Goal: Task Accomplishment & Management: Manage account settings

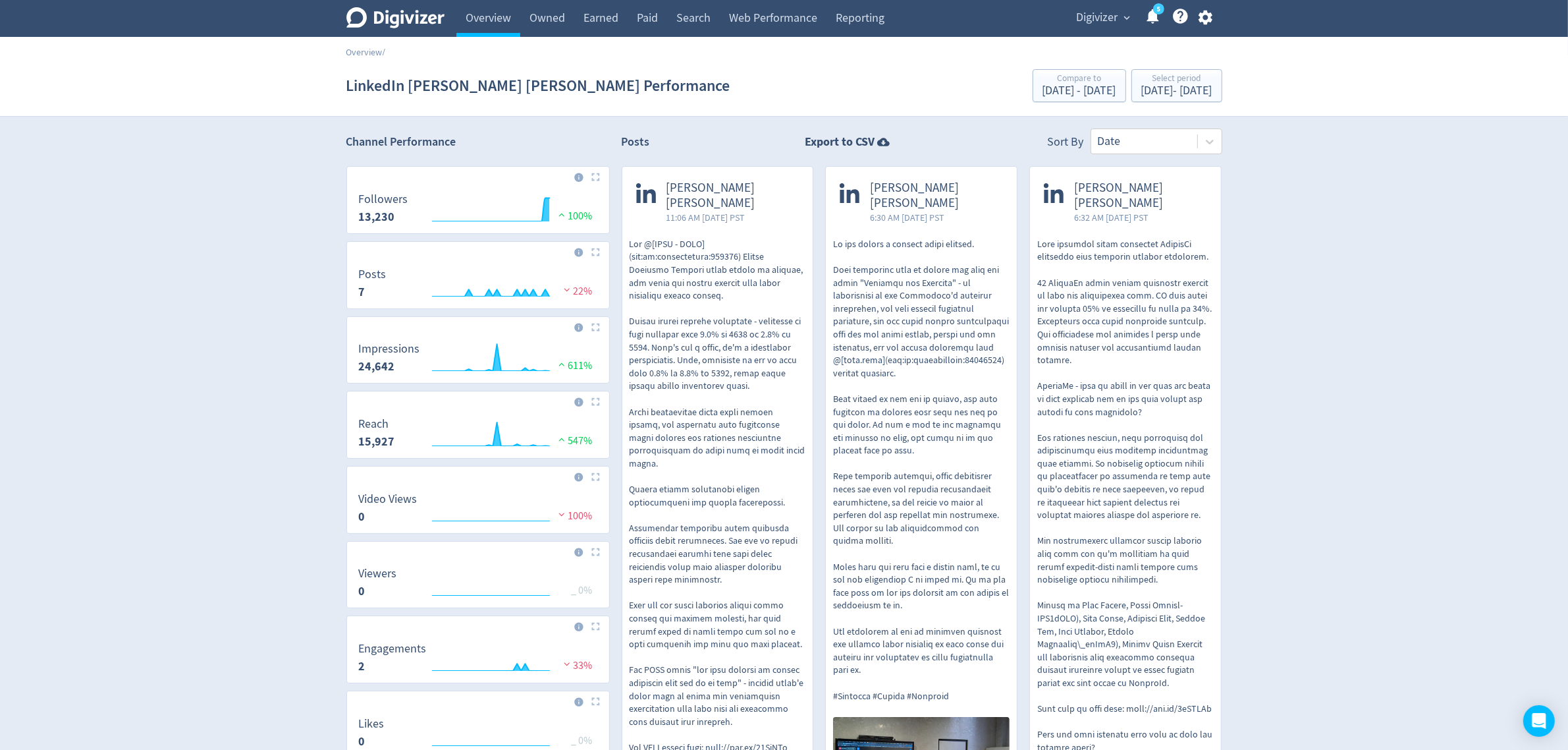
click at [1088, 22] on span "Digivizer" at bounding box center [1098, 17] width 41 height 21
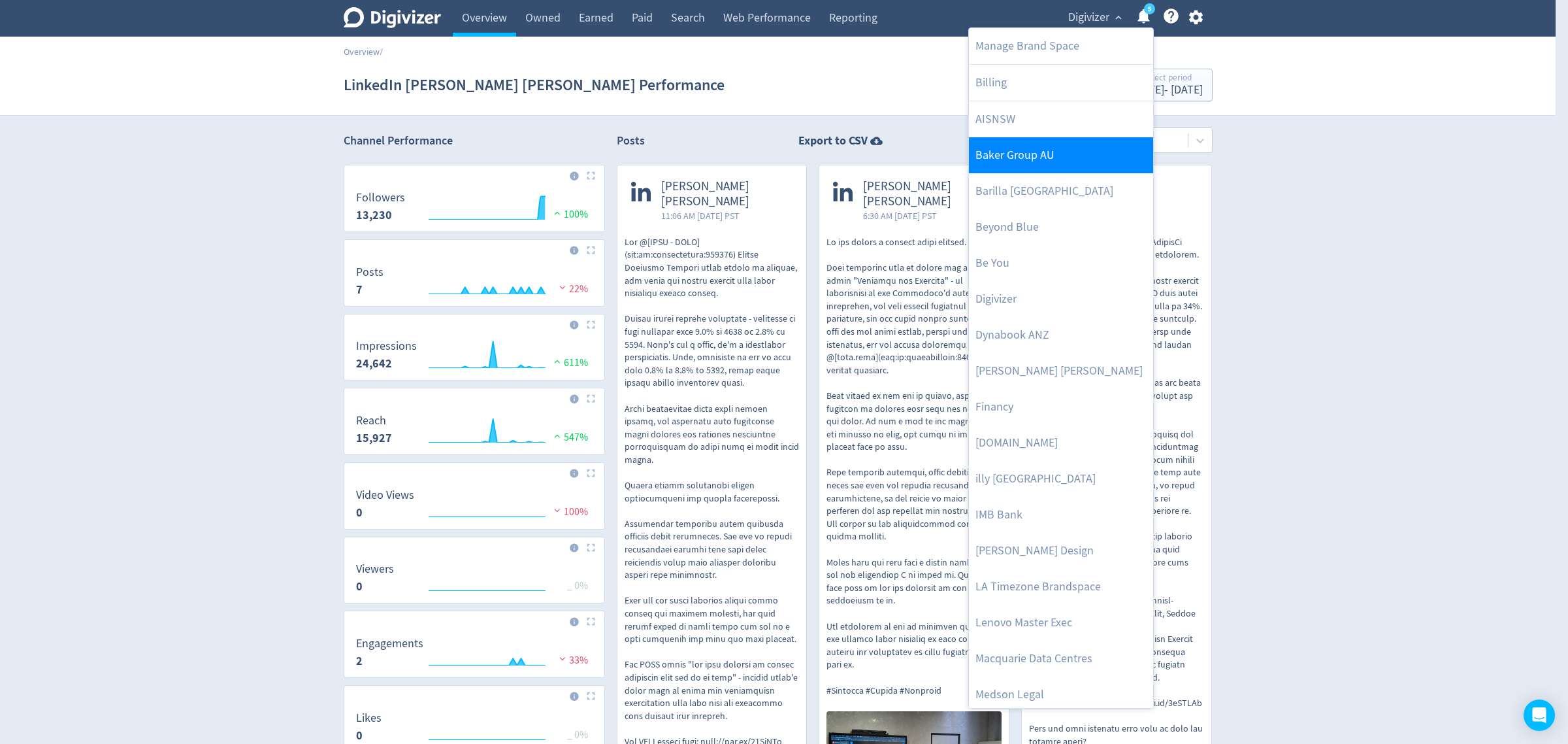
click at [1017, 156] on link "Baker Group AU" at bounding box center [1061, 155] width 185 height 36
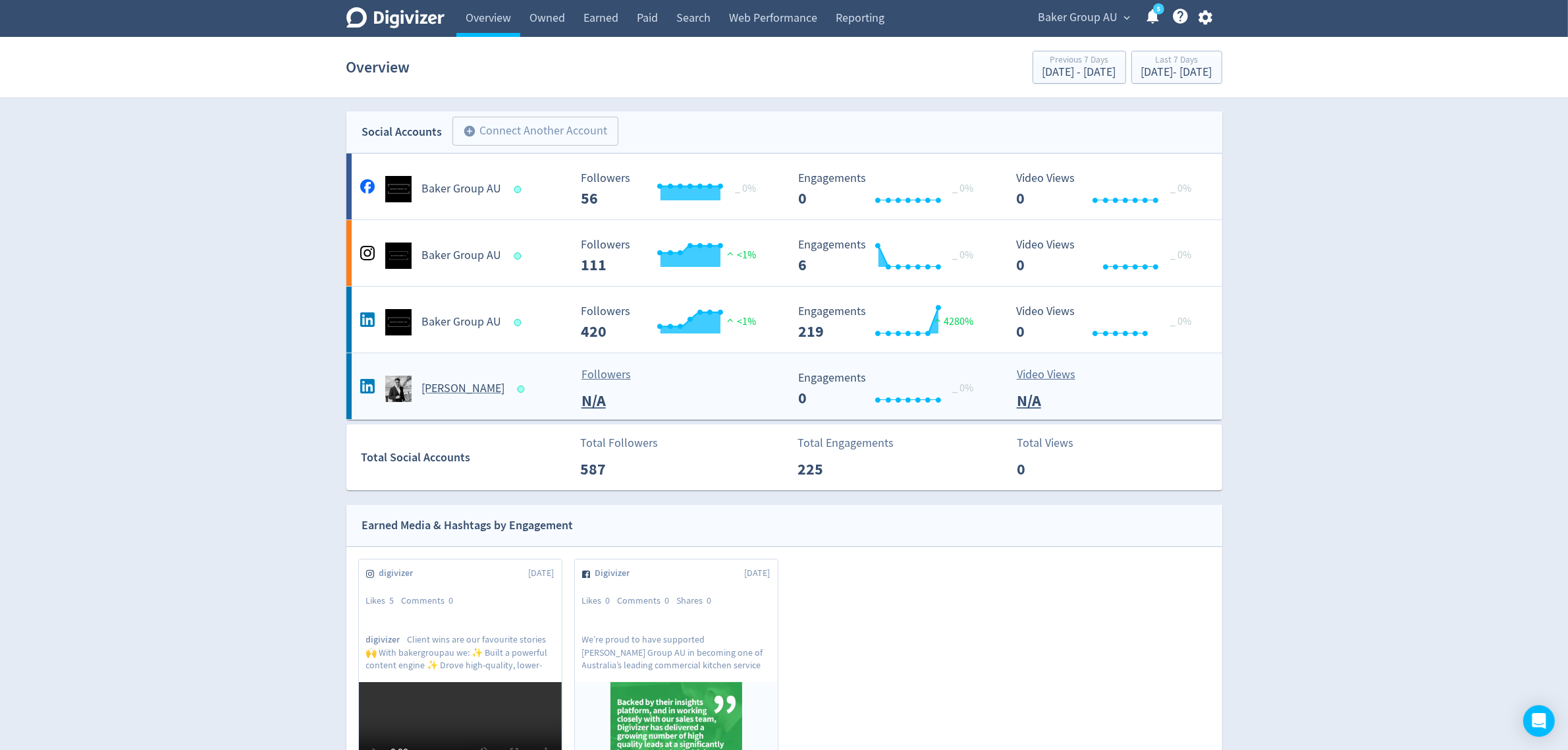
click at [526, 389] on div "[PERSON_NAME]" at bounding box center [463, 389] width 213 height 27
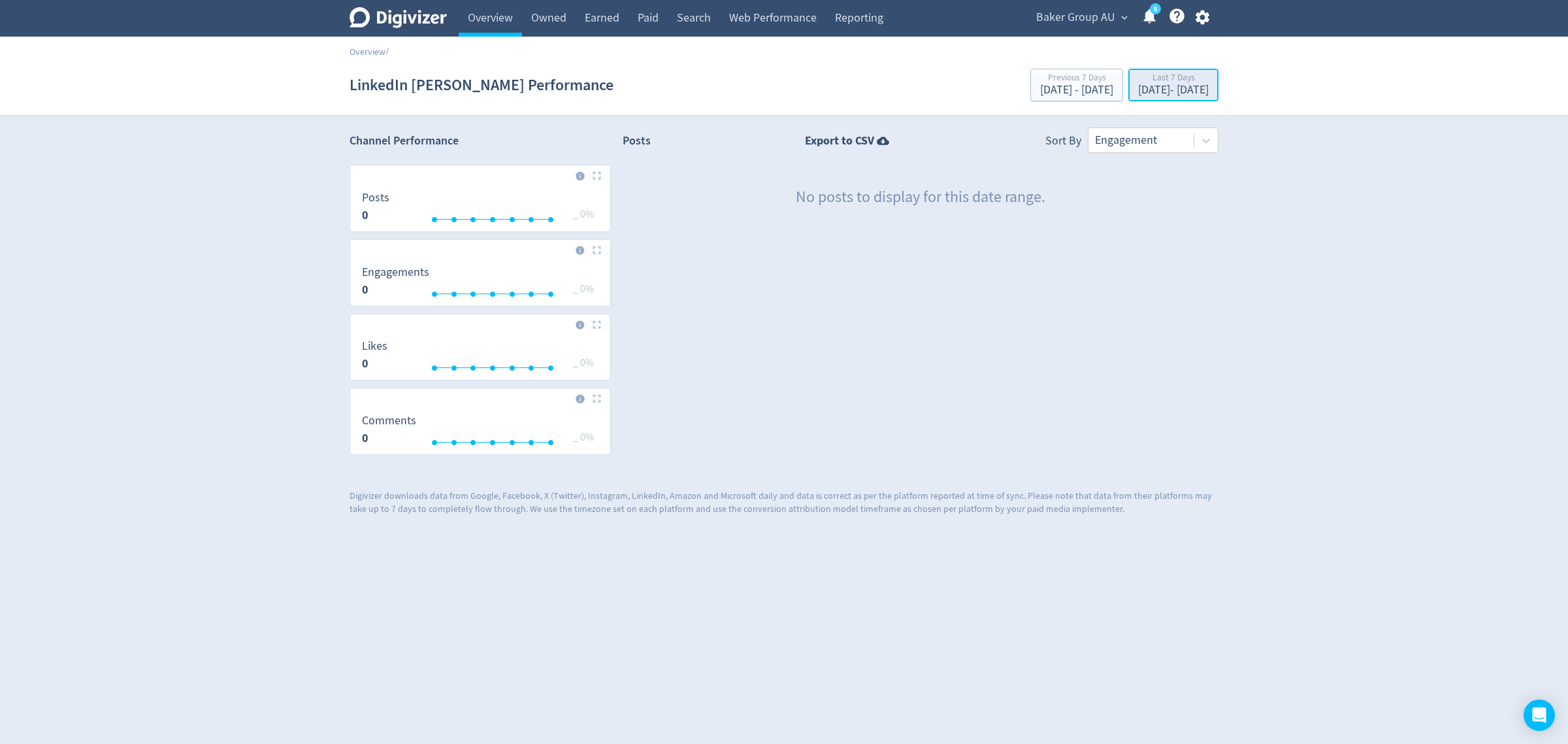
click at [1160, 80] on div "Last 7 Days" at bounding box center [1173, 79] width 71 height 11
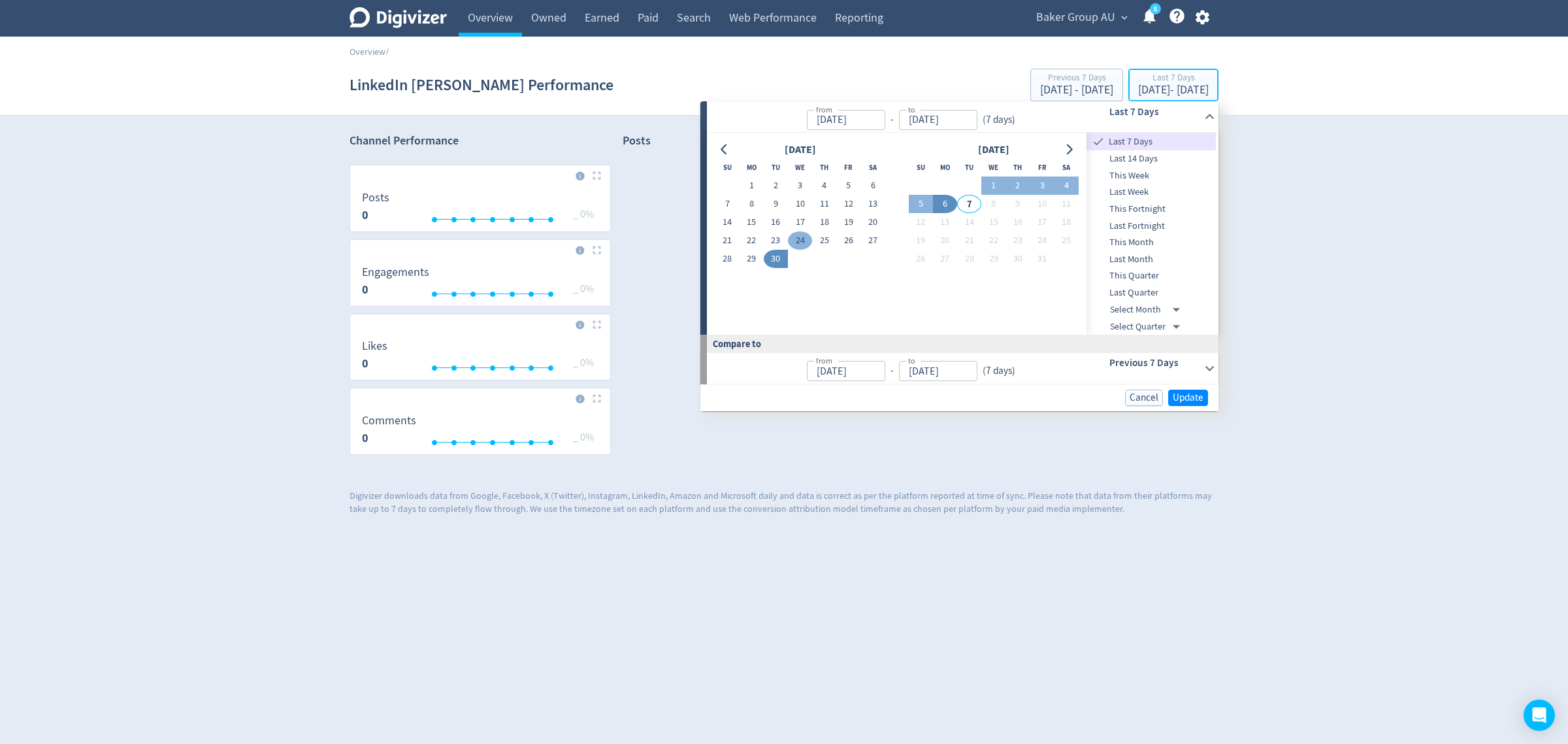
type input "[DATE]"
click at [745, 181] on button "1" at bounding box center [752, 185] width 24 height 18
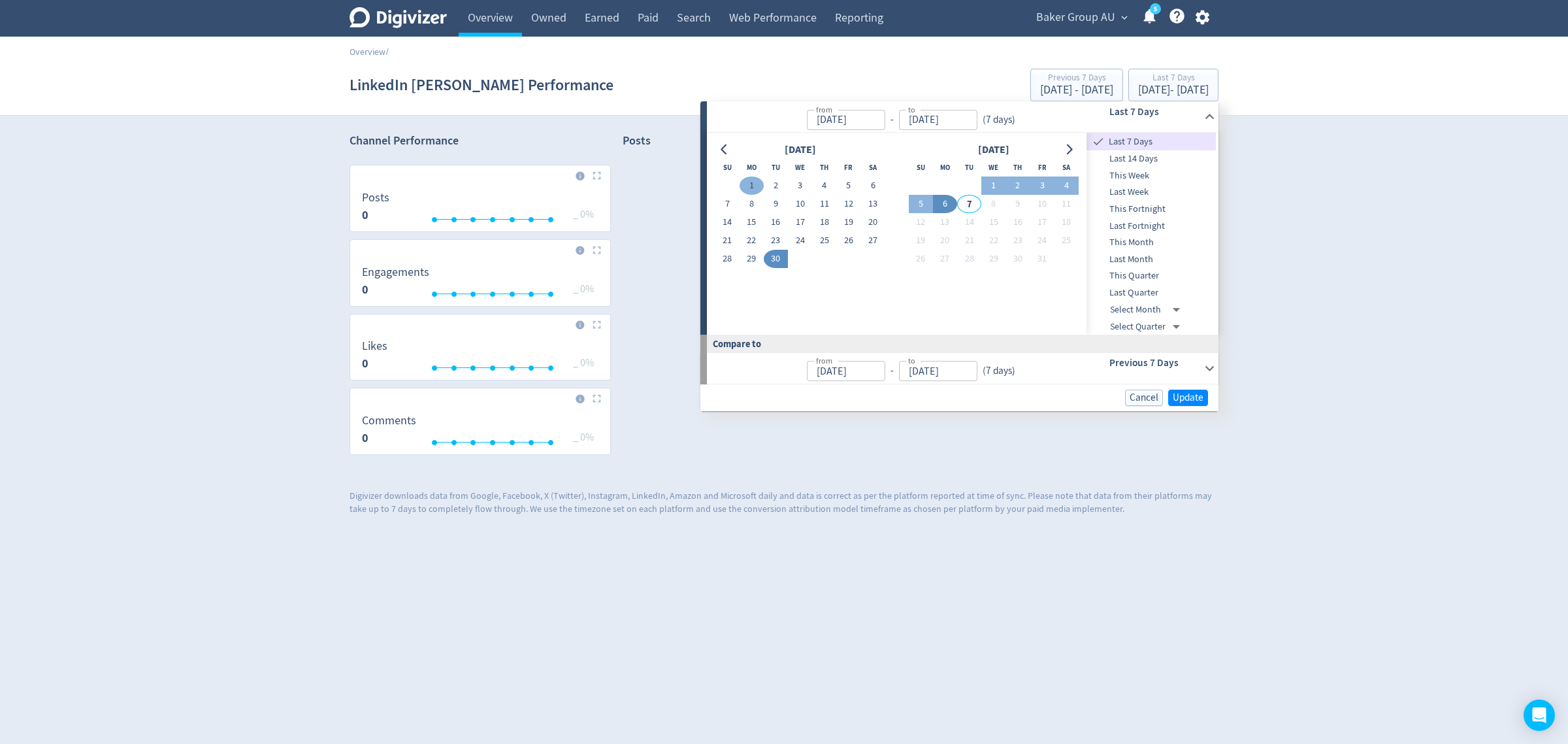
type input "[DATE]"
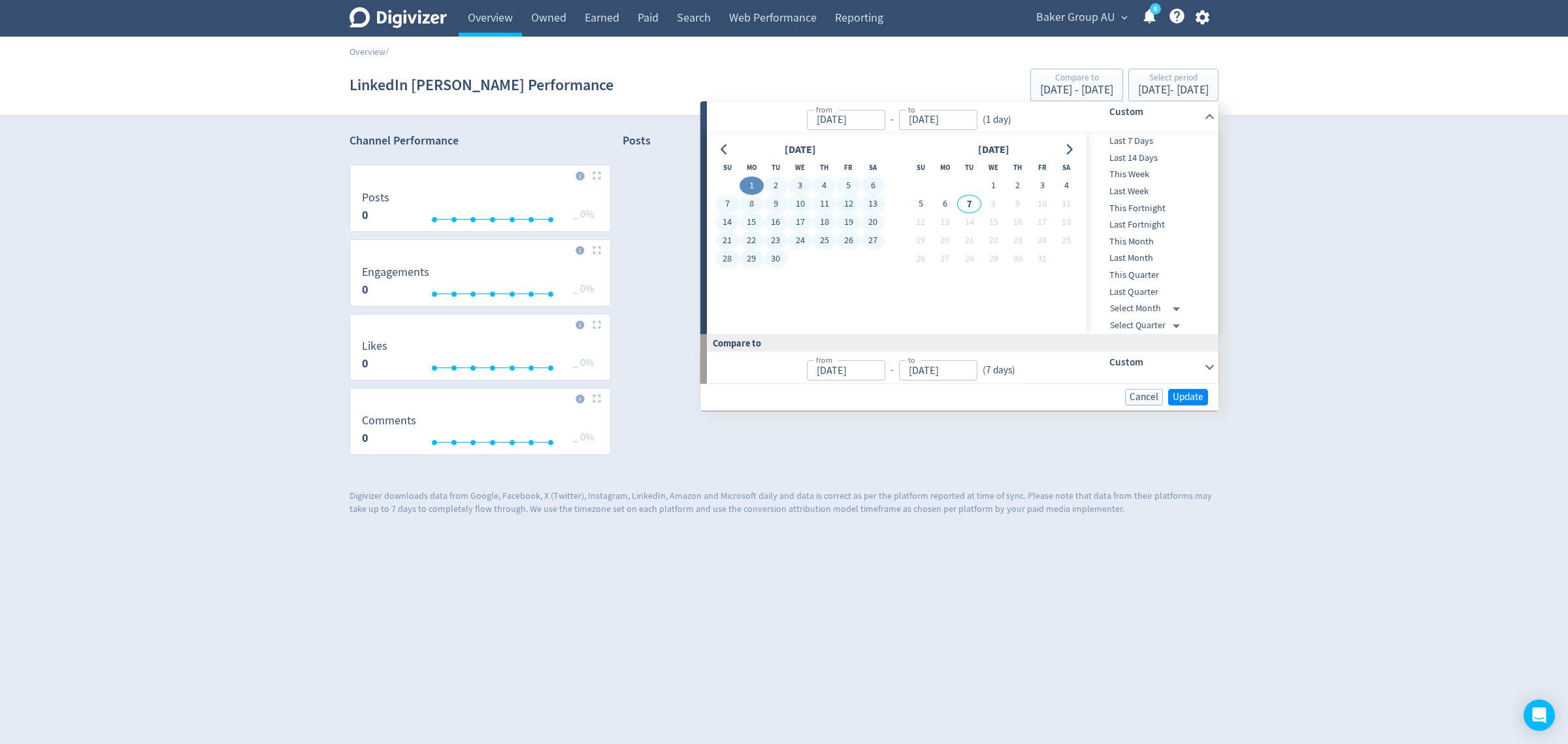
drag, startPoint x: 777, startPoint y: 258, endPoint x: 1072, endPoint y: 345, distance: 307.6
click at [777, 257] on button "30" at bounding box center [775, 258] width 24 height 18
type input "[DATE]"
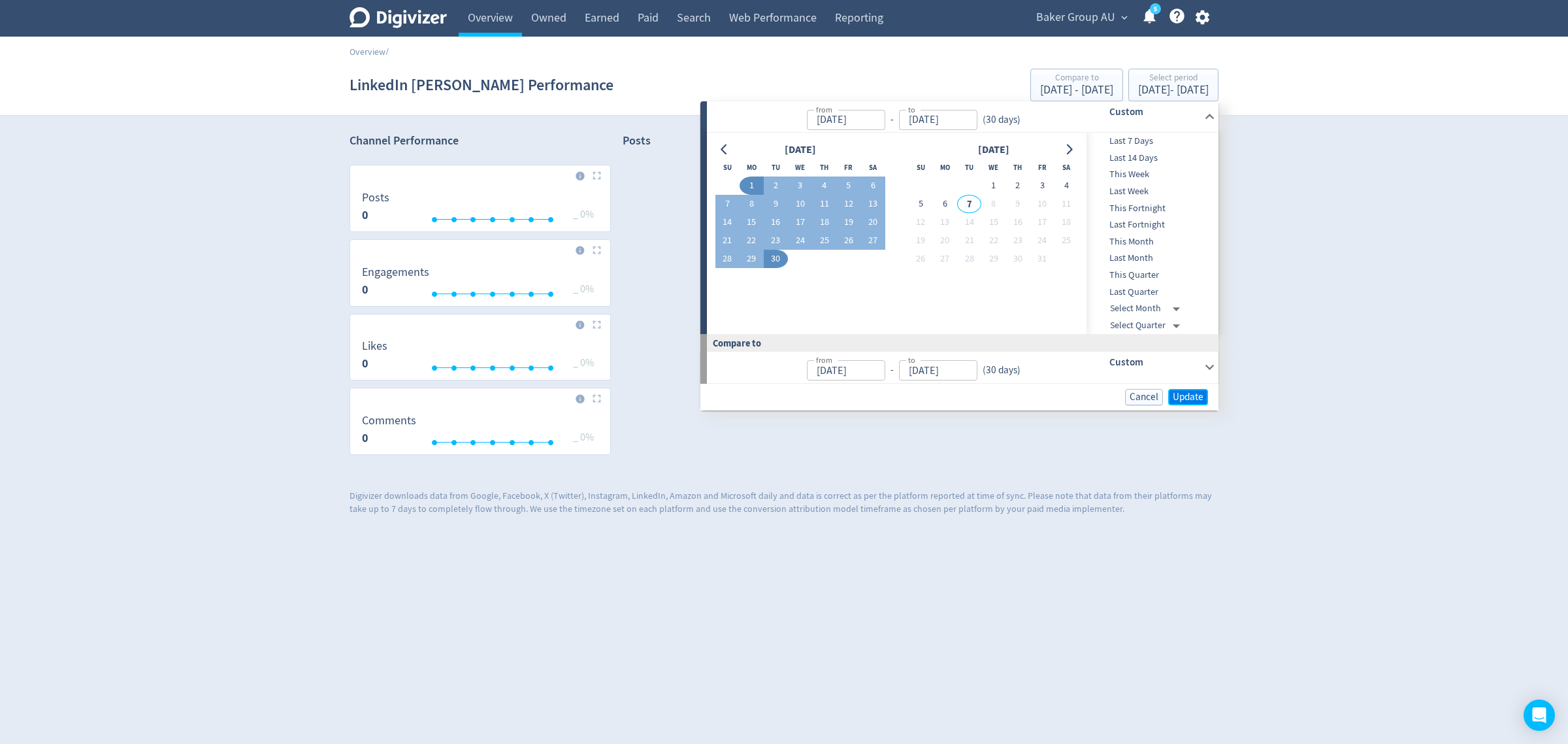
click at [1182, 393] on span "Update" at bounding box center [1188, 397] width 31 height 9
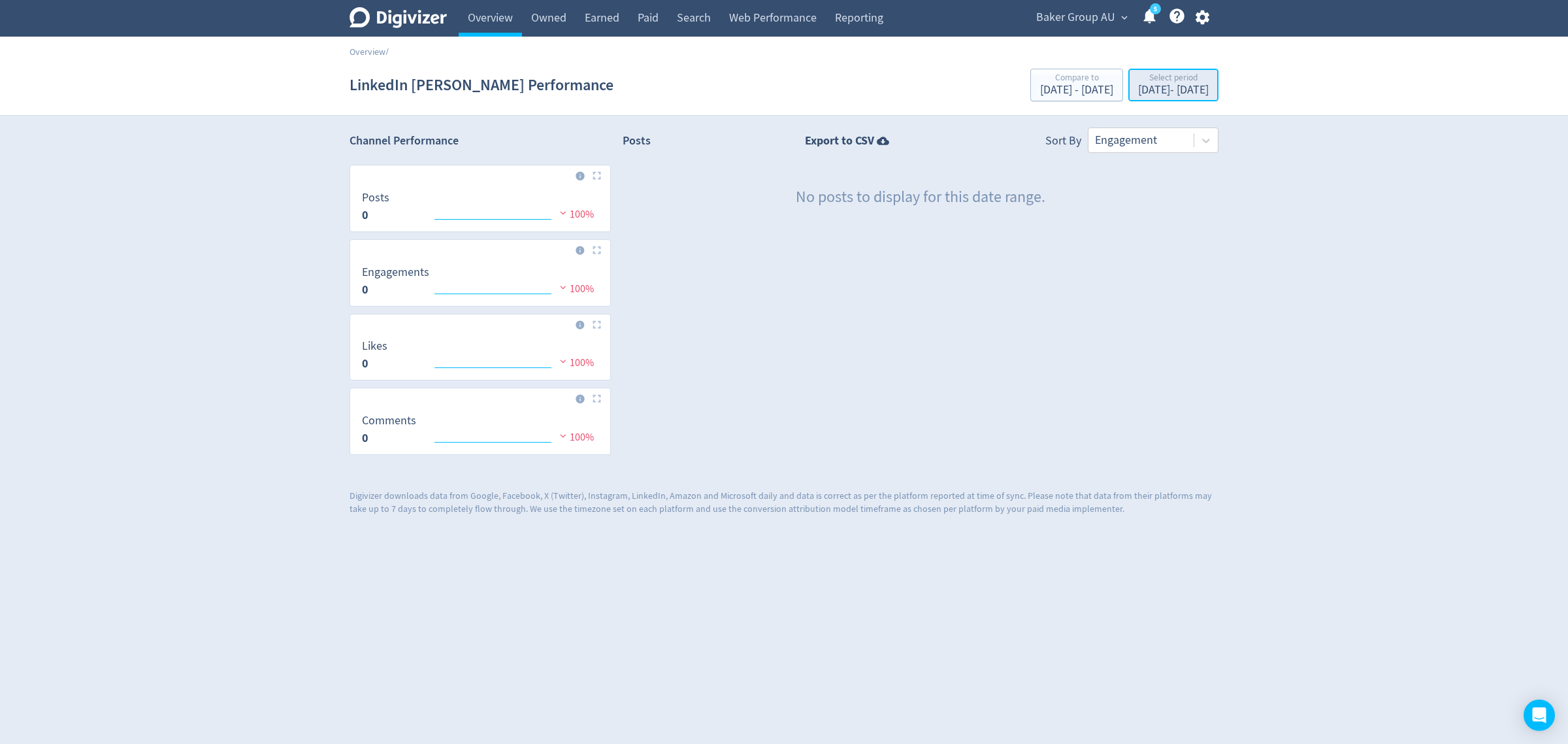
click at [1138, 80] on div "Select period" at bounding box center [1173, 79] width 71 height 11
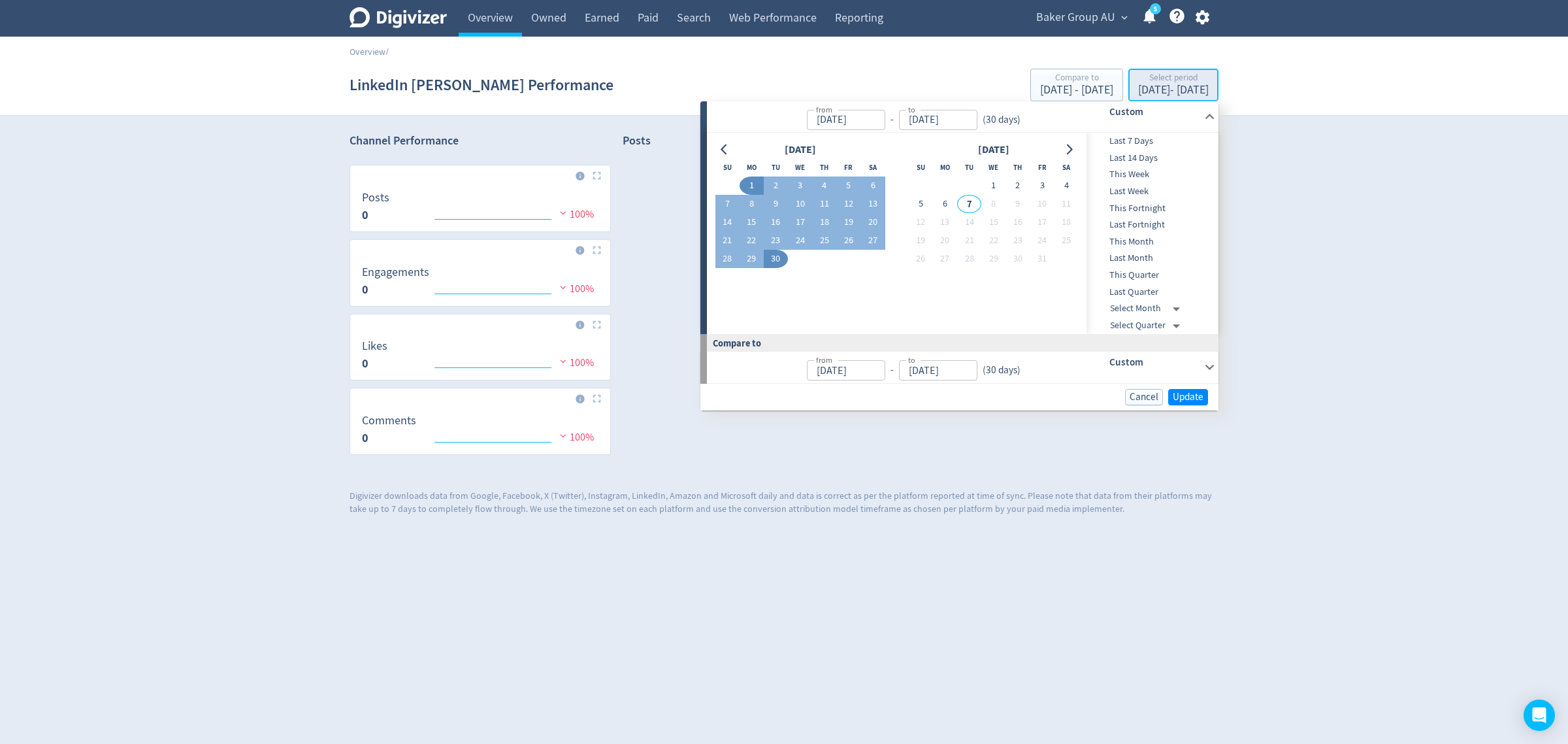
type input "[DATE]"
click at [723, 145] on icon "Go to previous month" at bounding box center [724, 150] width 10 height 10
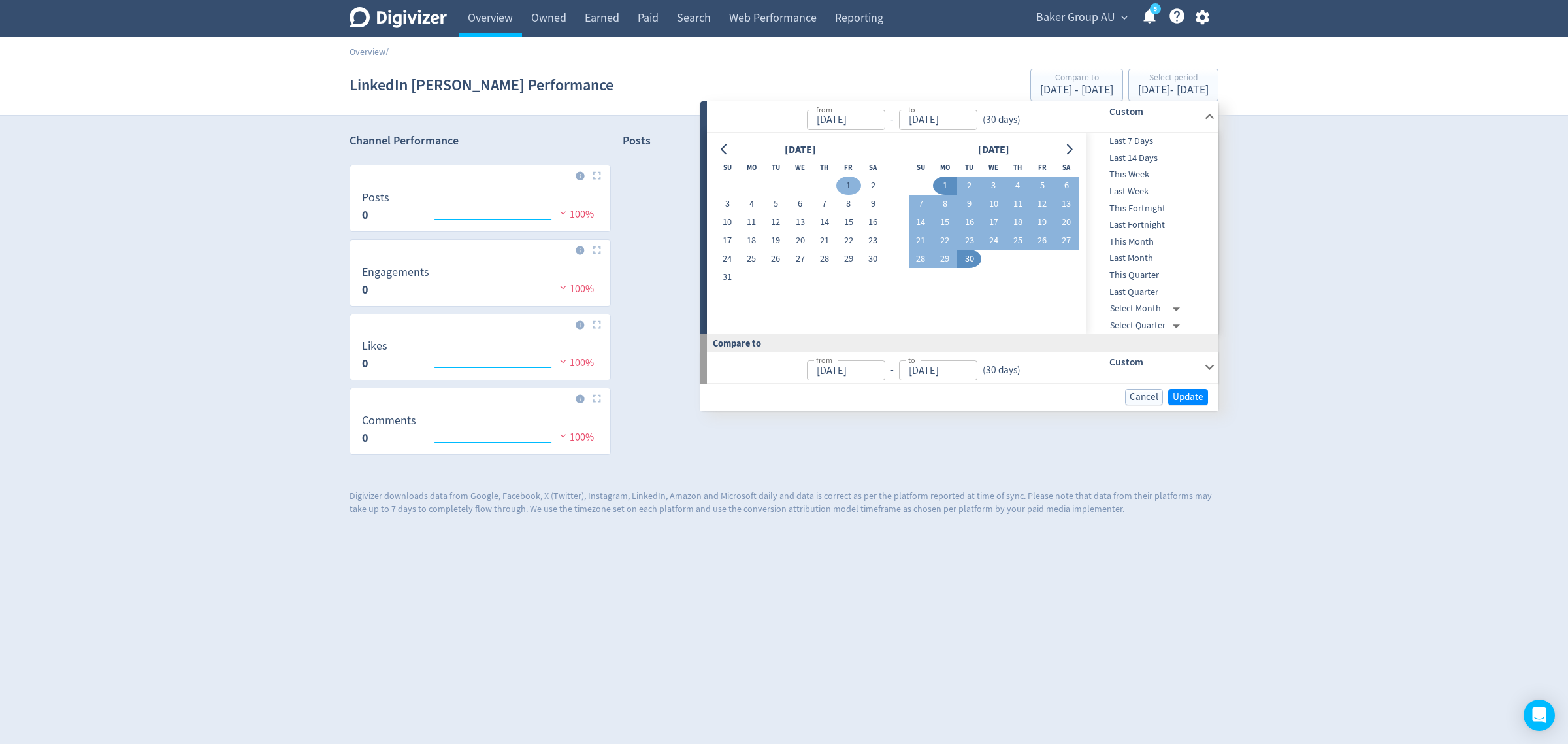
click at [856, 178] on button "1" at bounding box center [848, 185] width 24 height 18
type input "[DATE]"
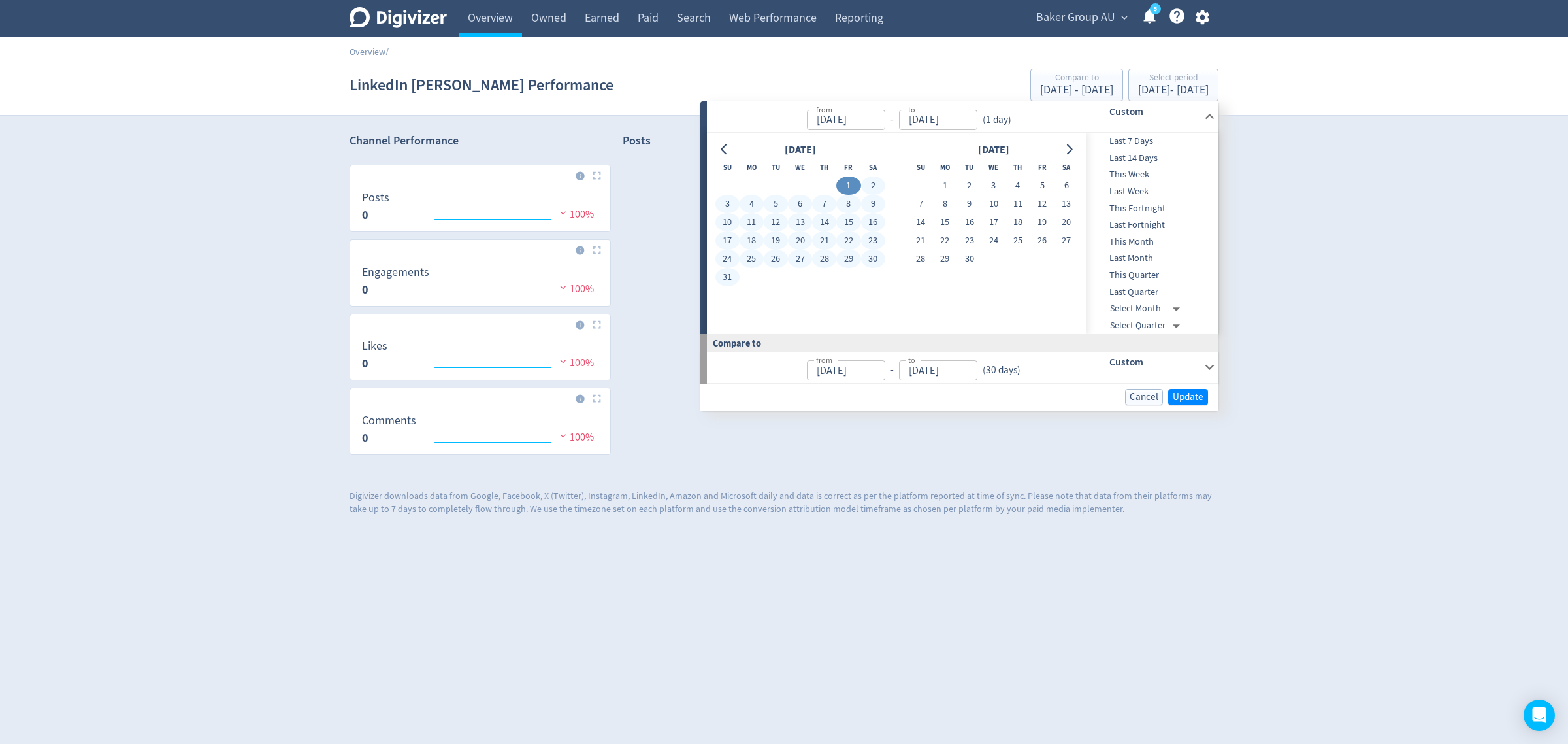
click at [729, 275] on button "31" at bounding box center [728, 276] width 24 height 18
type input "[DATE]"
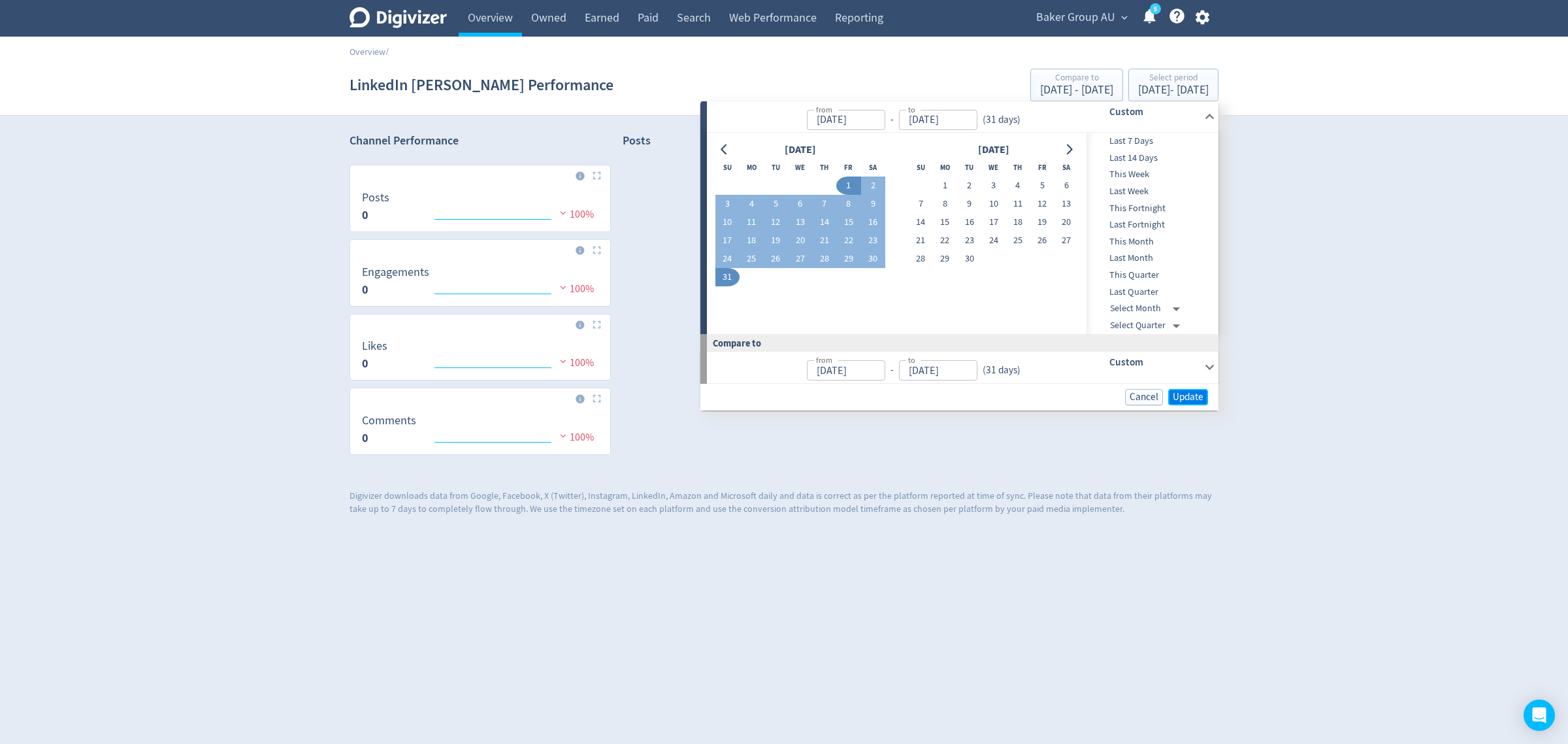
click at [1200, 389] on button "Update" at bounding box center [1188, 397] width 40 height 16
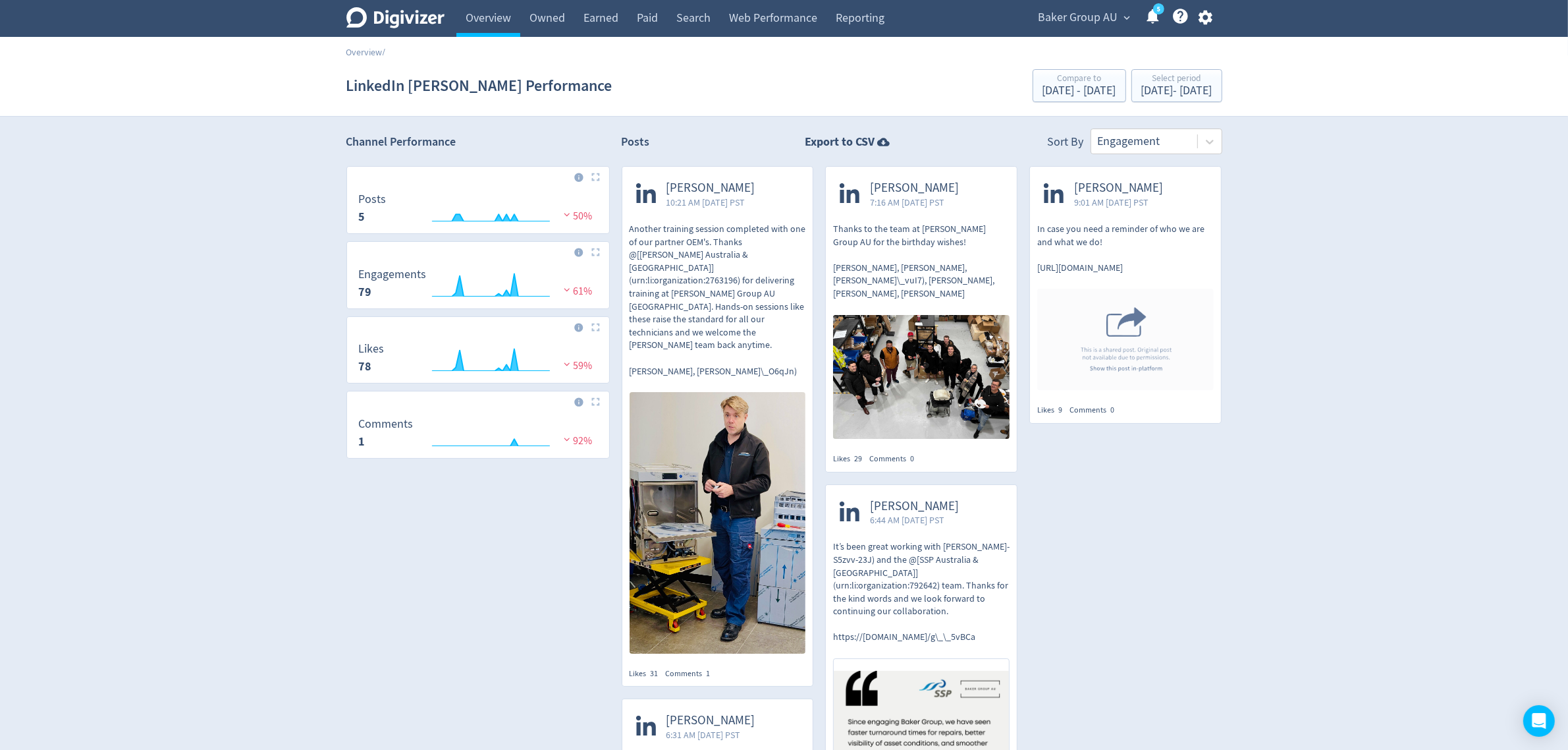
click at [1203, 18] on icon "button" at bounding box center [1205, 17] width 18 height 18
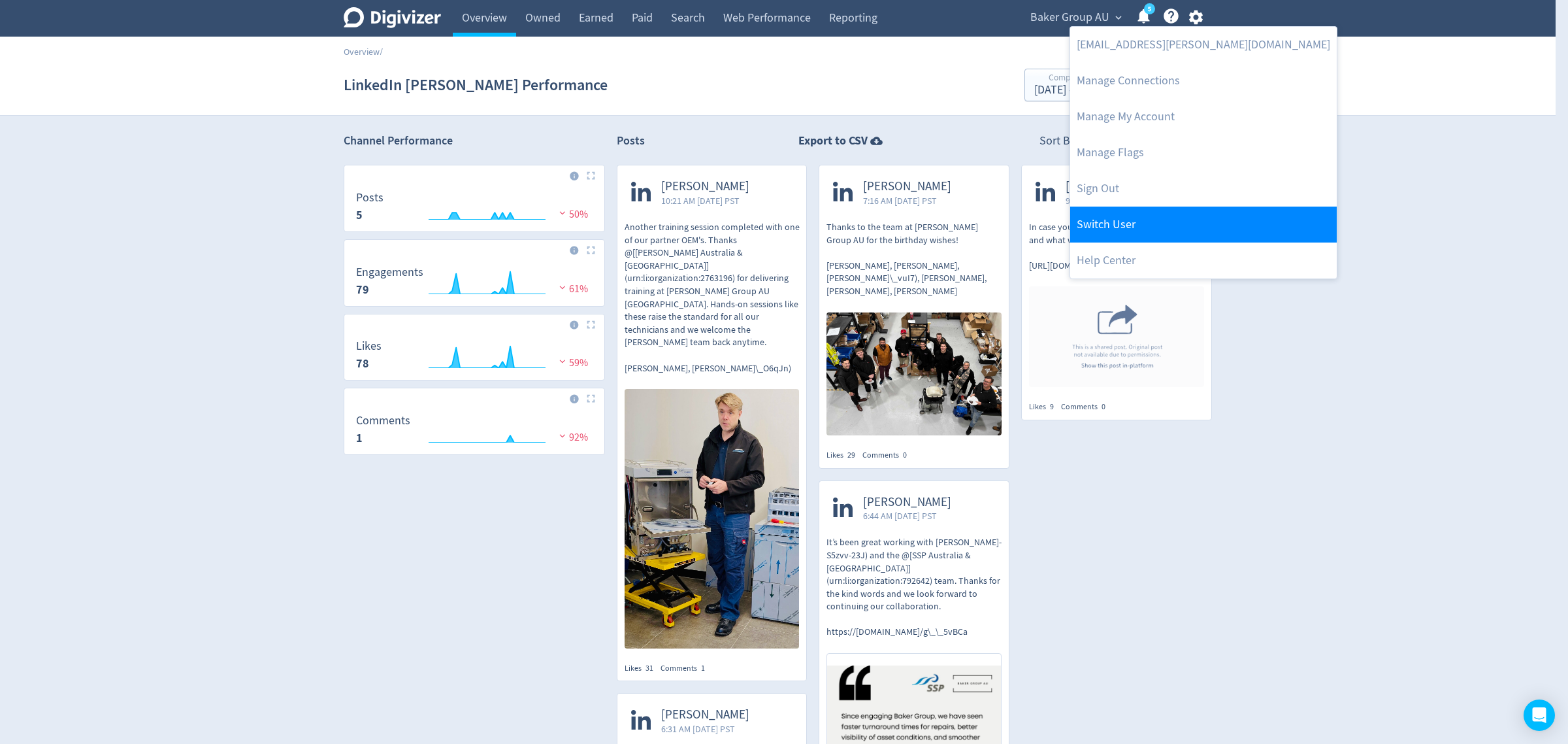
click at [1103, 217] on link "Switch User" at bounding box center [1204, 225] width 267 height 36
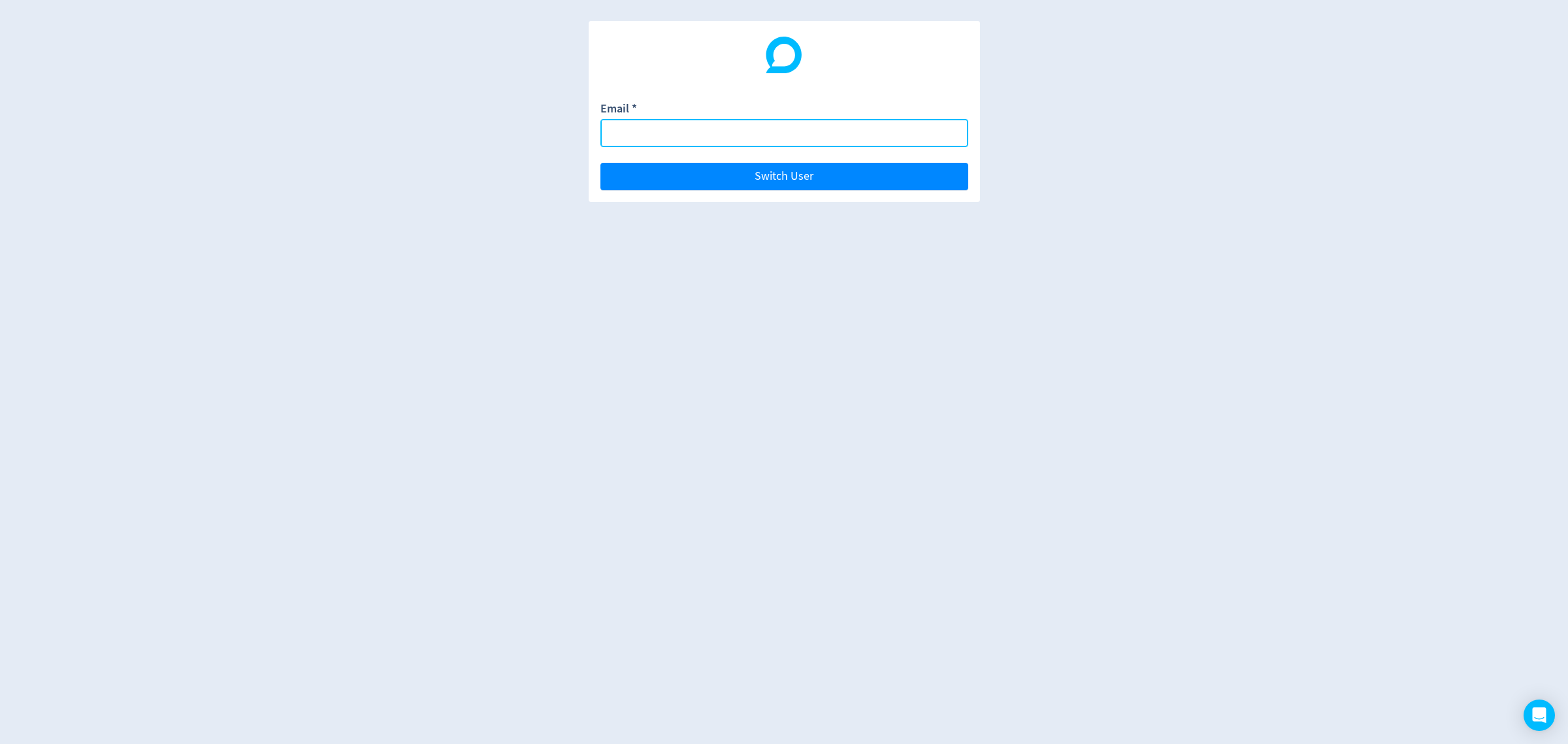
click at [739, 132] on input "Email *" at bounding box center [784, 133] width 368 height 28
type input "[PERSON_NAME][EMAIL_ADDRESS][PERSON_NAME][DOMAIN_NAME]"
click at [600, 162] on button "Switch User" at bounding box center [784, 176] width 368 height 27
